Goal: Information Seeking & Learning: Learn about a topic

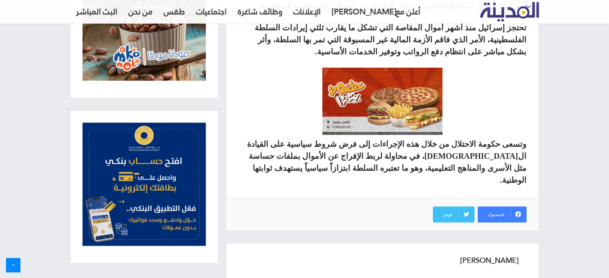
scroll to position [400, 0]
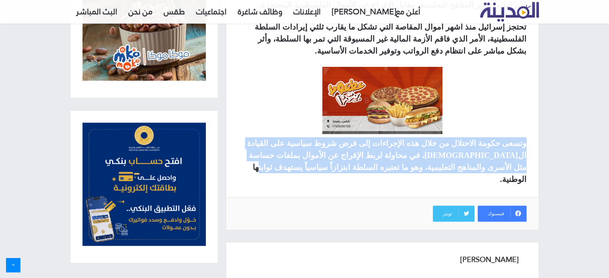
drag, startPoint x: 464, startPoint y: 157, endPoint x: 528, endPoint y: 131, distance: 69.6
click at [528, 131] on div "قال السفير ال[DEMOGRAPHIC_DATA] لدى إسرائيل، [PERSON_NAME]، في مقابلة خاصة مع ق…" at bounding box center [382, 80] width 312 height 235
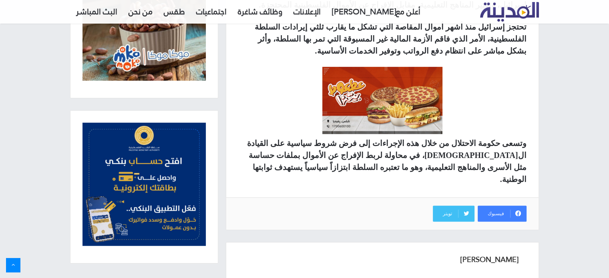
click at [524, 139] on strong "وتسعى حكومة الاحتلال من خلال هذه الإجراءات إلى فرض شروط سياسية على القيادة ال[D…" at bounding box center [386, 161] width 279 height 45
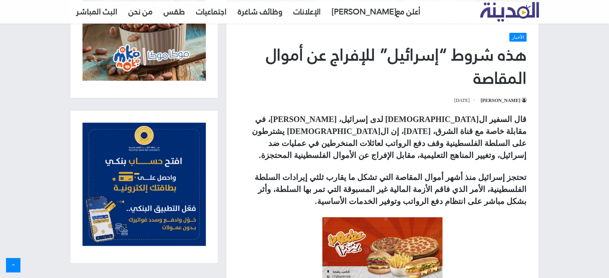
scroll to position [248, 0]
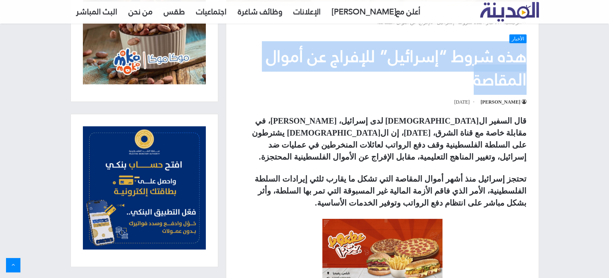
drag, startPoint x: 526, startPoint y: 57, endPoint x: 470, endPoint y: 84, distance: 62.7
click at [470, 84] on header "الرئيسية / الأخبار / هذه شروط “إسرائيل” للإفراج عن أموال المقاصة الأخبار هذه شر…" at bounding box center [382, 60] width 312 height 109
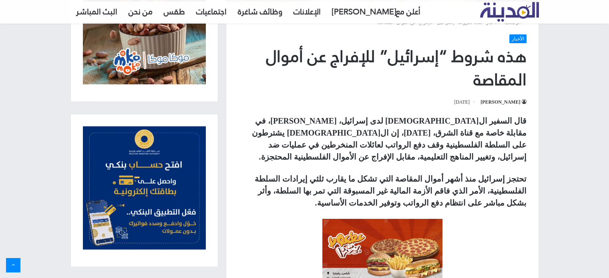
click at [406, 92] on div "الأخبار هذه شروط “إسرائيل” للإفراج عن أموال المقاصة [PERSON_NAME] [DATE]" at bounding box center [382, 70] width 288 height 72
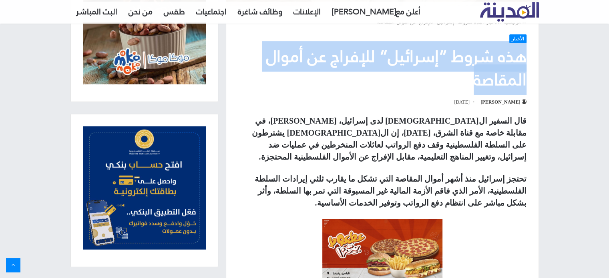
drag, startPoint x: 472, startPoint y: 82, endPoint x: 548, endPoint y: 58, distance: 79.5
click at [548, 58] on div "5:25 مساءً - [DATE] أعلن معنا الإعلانات وظائف شاغرة اجتماعيات طقس من نحن البث ا…" at bounding box center [304, 193] width 609 height 883
click at [462, 84] on h1 "هذه شروط “إسرائيل” للإفراج عن أموال المقاصة" at bounding box center [382, 68] width 288 height 46
drag, startPoint x: 474, startPoint y: 80, endPoint x: 524, endPoint y: 58, distance: 54.5
click at [524, 58] on h1 "هذه شروط “إسرائيل” للإفراج عن أموال المقاصة" at bounding box center [382, 68] width 288 height 46
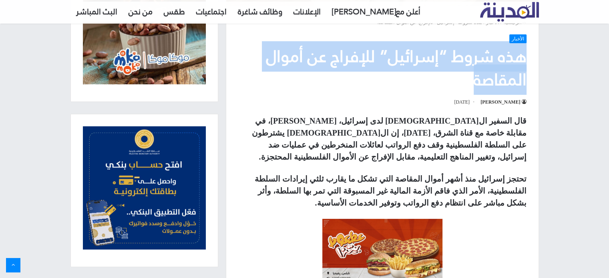
click at [465, 80] on h1 "هذه شروط “إسرائيل” للإفراج عن أموال المقاصة" at bounding box center [382, 68] width 288 height 46
drag, startPoint x: 474, startPoint y: 82, endPoint x: 528, endPoint y: 52, distance: 61.8
click at [528, 52] on header "الرئيسية / الأخبار / هذه شروط “إسرائيل” للإفراج عن أموال المقاصة الأخبار هذه شر…" at bounding box center [382, 60] width 312 height 109
click at [456, 84] on h1 "هذه شروط “إسرائيل” للإفراج عن أموال المقاصة" at bounding box center [382, 68] width 288 height 46
drag, startPoint x: 474, startPoint y: 82, endPoint x: 524, endPoint y: 58, distance: 55.7
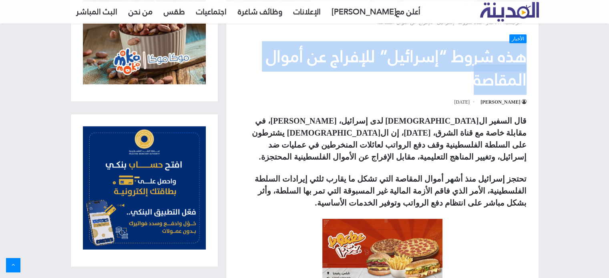
click at [524, 58] on h1 "هذه شروط “إسرائيل” للإفراج عن أموال المقاصة" at bounding box center [382, 68] width 288 height 46
click at [347, 62] on h1 "هذه شروط “إسرائيل” للإفراج عن أموال المقاصة" at bounding box center [382, 68] width 288 height 46
